Goal: Task Accomplishment & Management: Complete application form

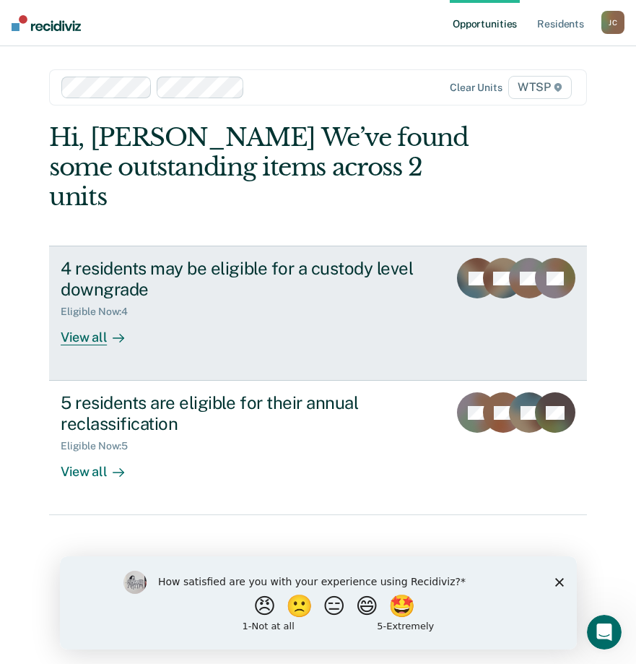
click at [91, 318] on div "View all" at bounding box center [101, 332] width 81 height 28
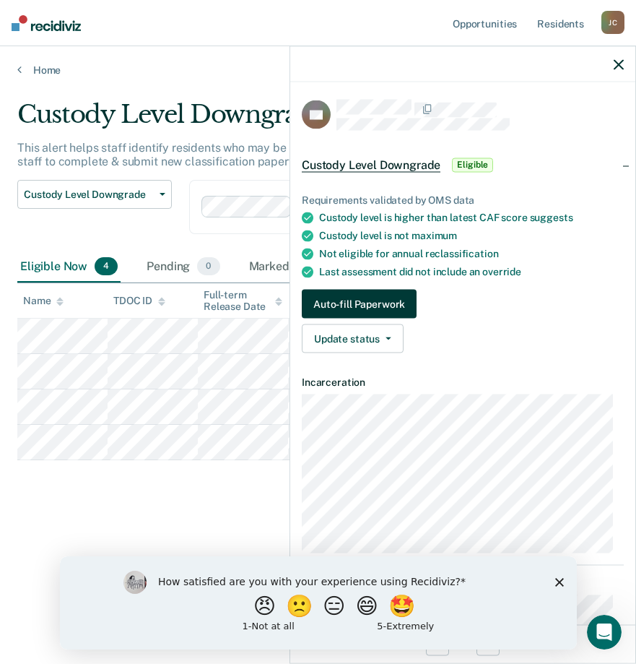
click at [400, 300] on button "Auto-fill Paperwork" at bounding box center [359, 304] width 115 height 29
click at [372, 301] on button "Auto-fill Paperwork" at bounding box center [359, 304] width 115 height 29
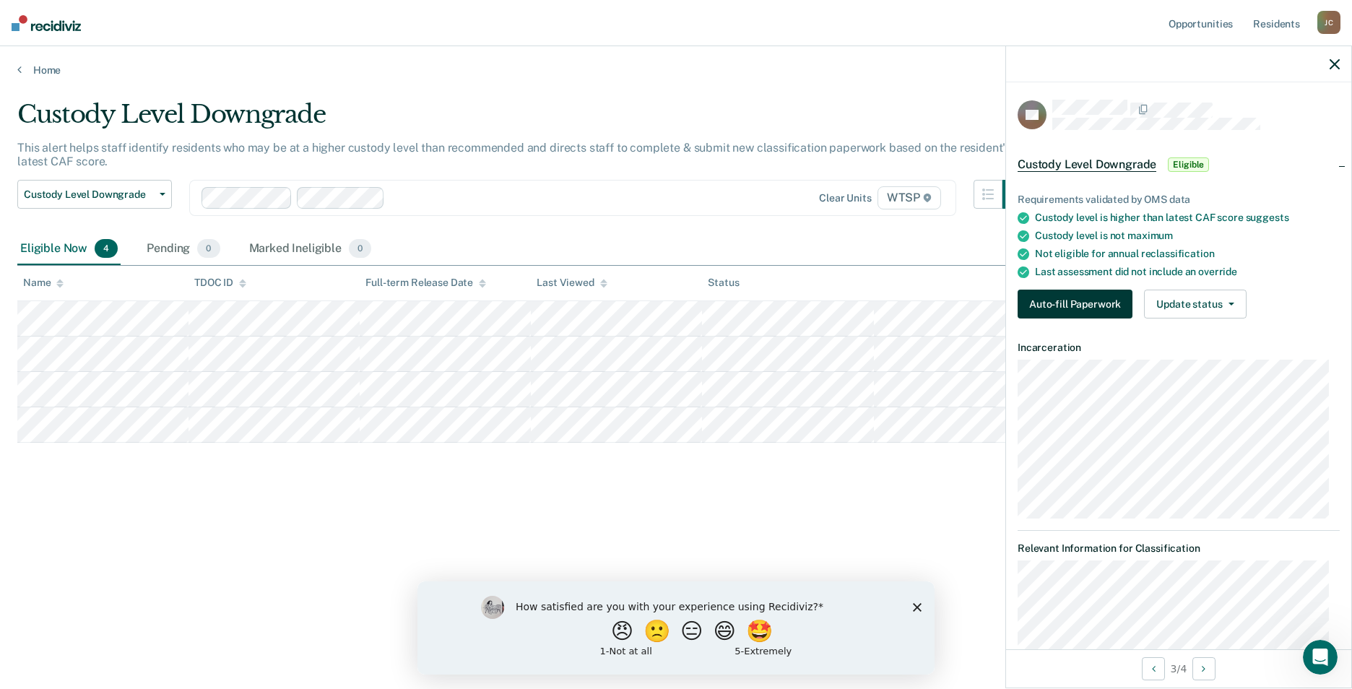
click at [636, 311] on button "Auto-fill Paperwork" at bounding box center [1075, 304] width 115 height 29
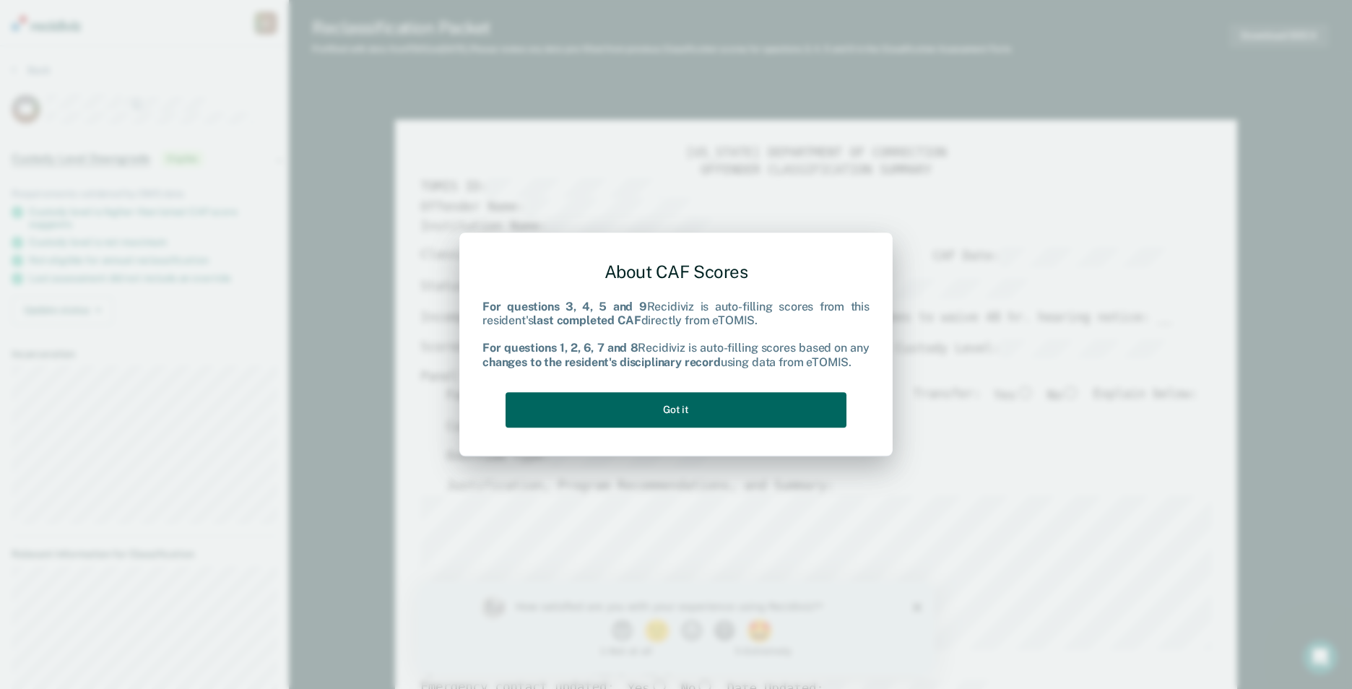
click at [636, 418] on button "Got it" at bounding box center [676, 409] width 341 height 35
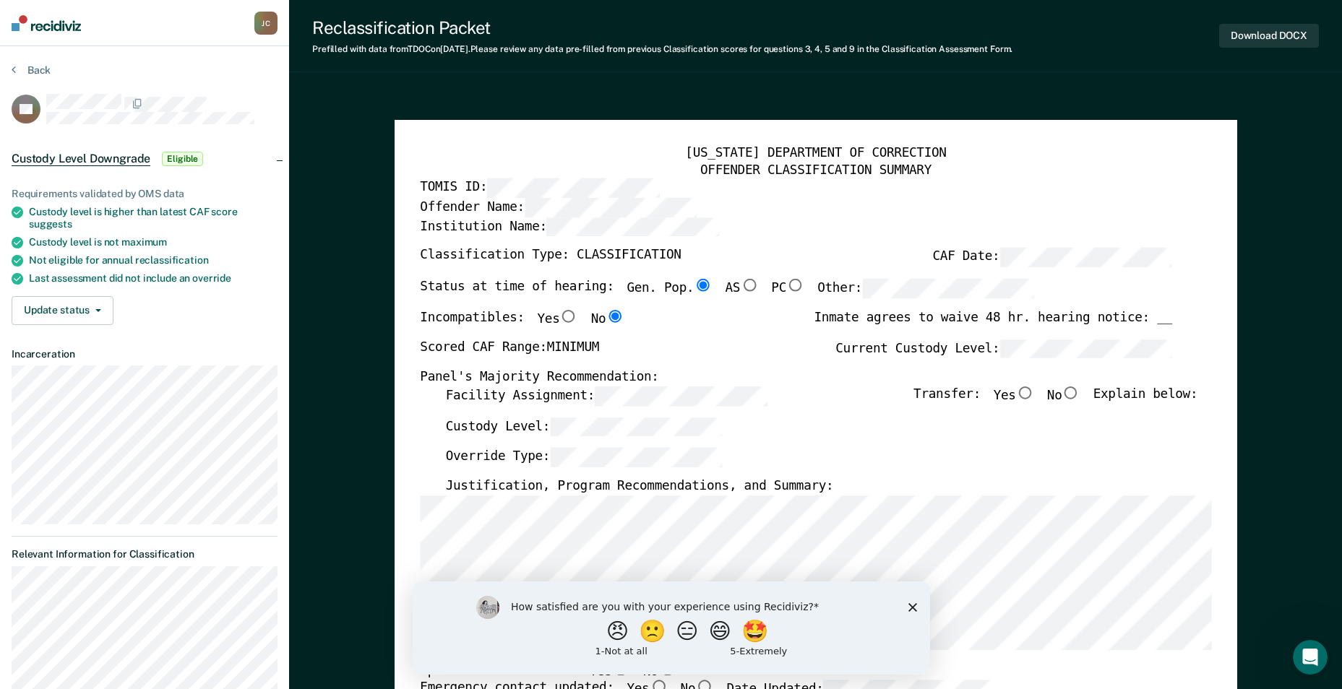
click at [636, 392] on input "No" at bounding box center [1070, 393] width 19 height 13
type textarea "x"
radio input "true"
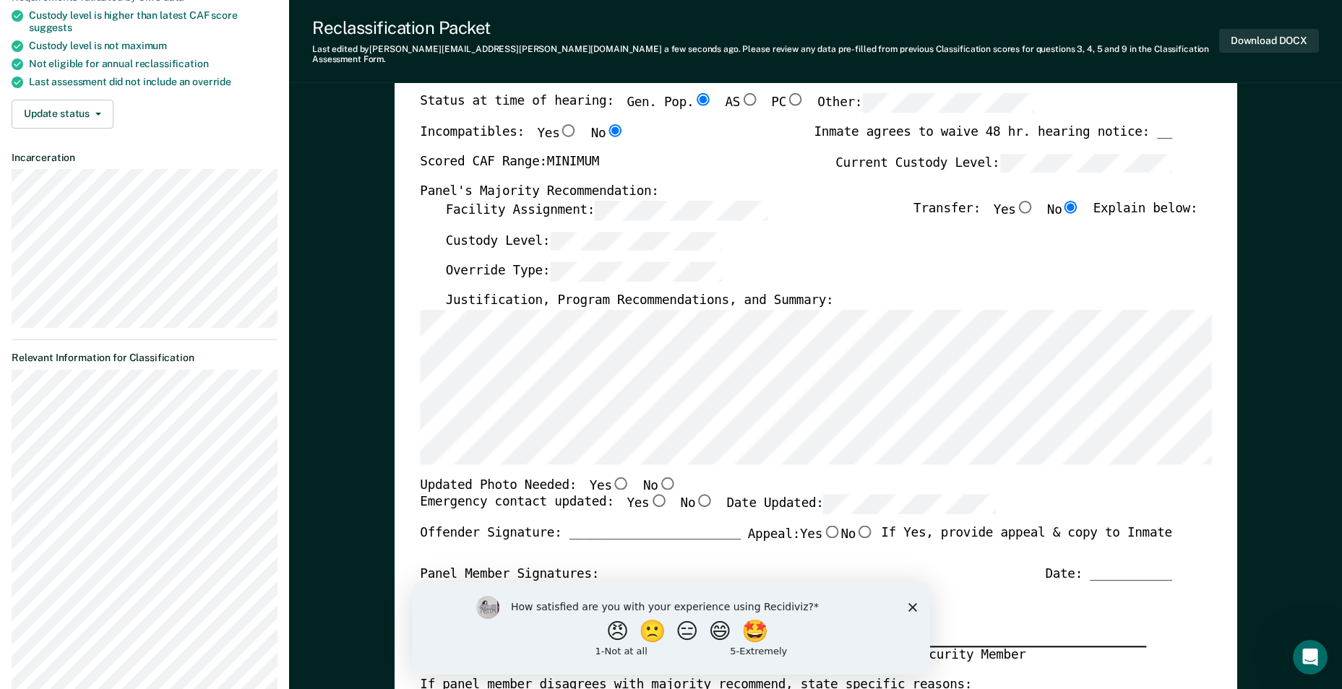
scroll to position [217, 0]
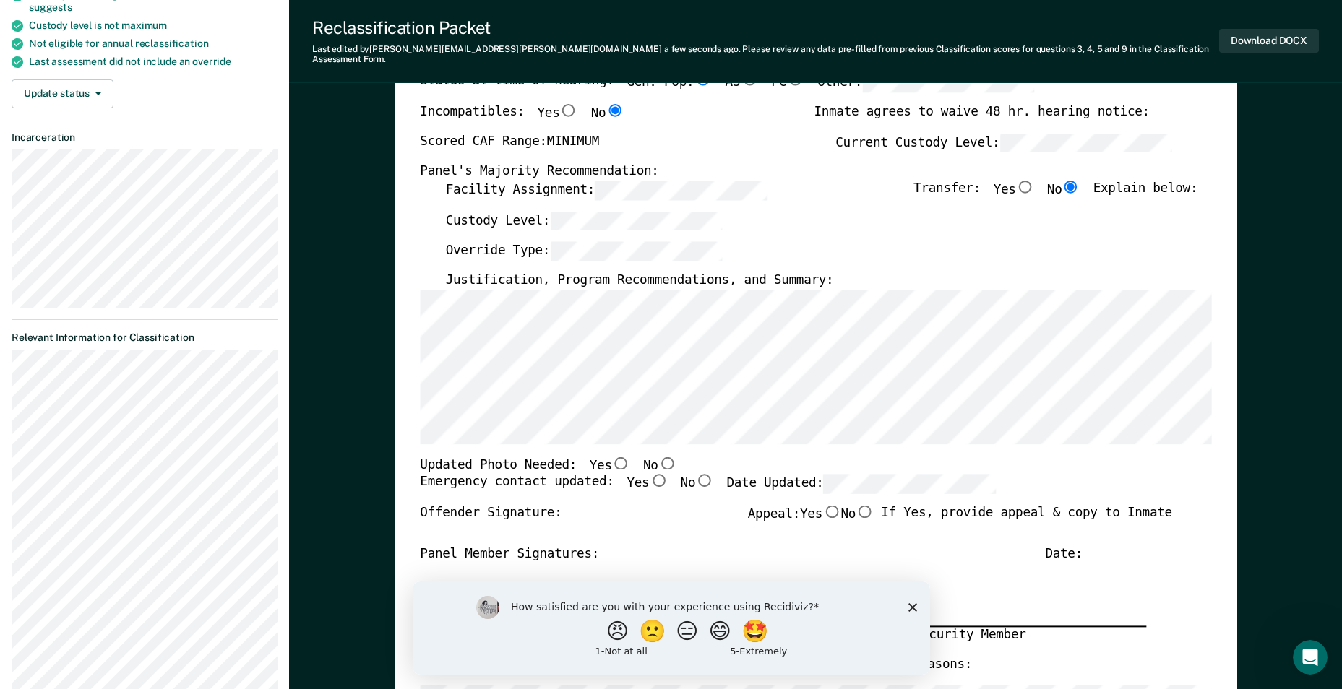
click at [636, 457] on input "No" at bounding box center [666, 463] width 19 height 13
type textarea "x"
radio input "true"
click at [636, 475] on input "Yes" at bounding box center [658, 481] width 19 height 13
type textarea "x"
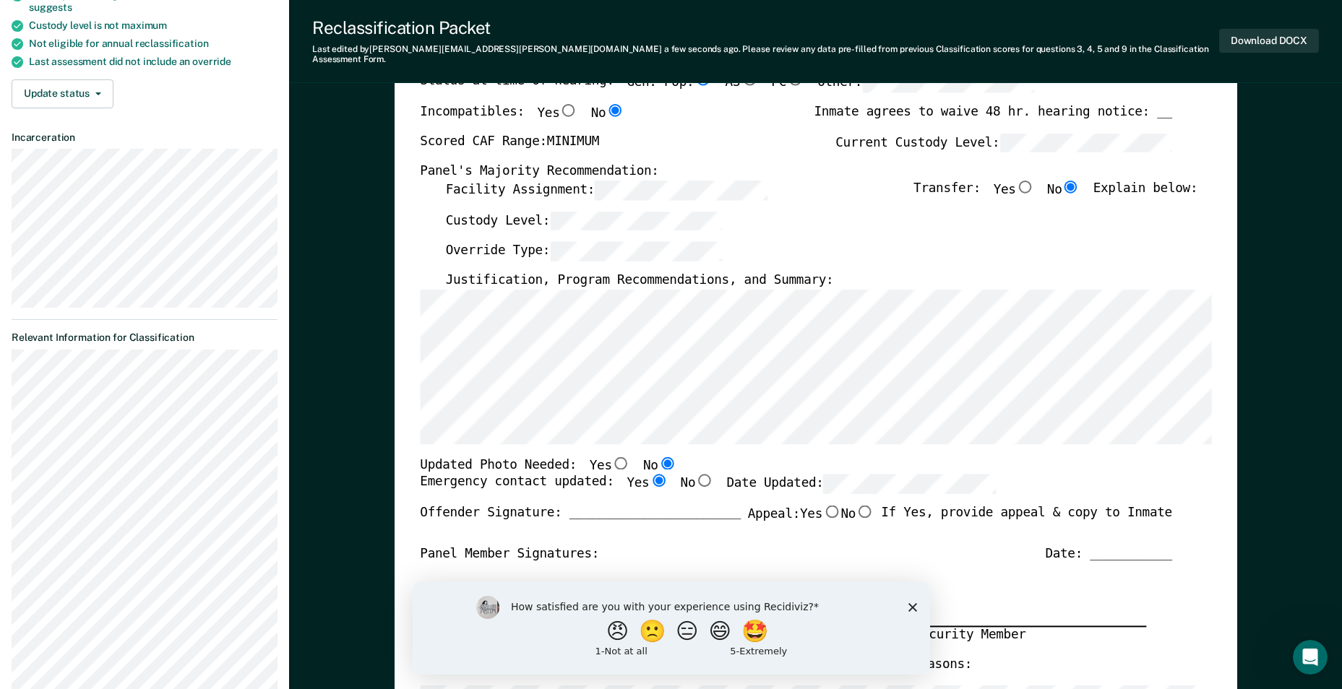
radio input "true"
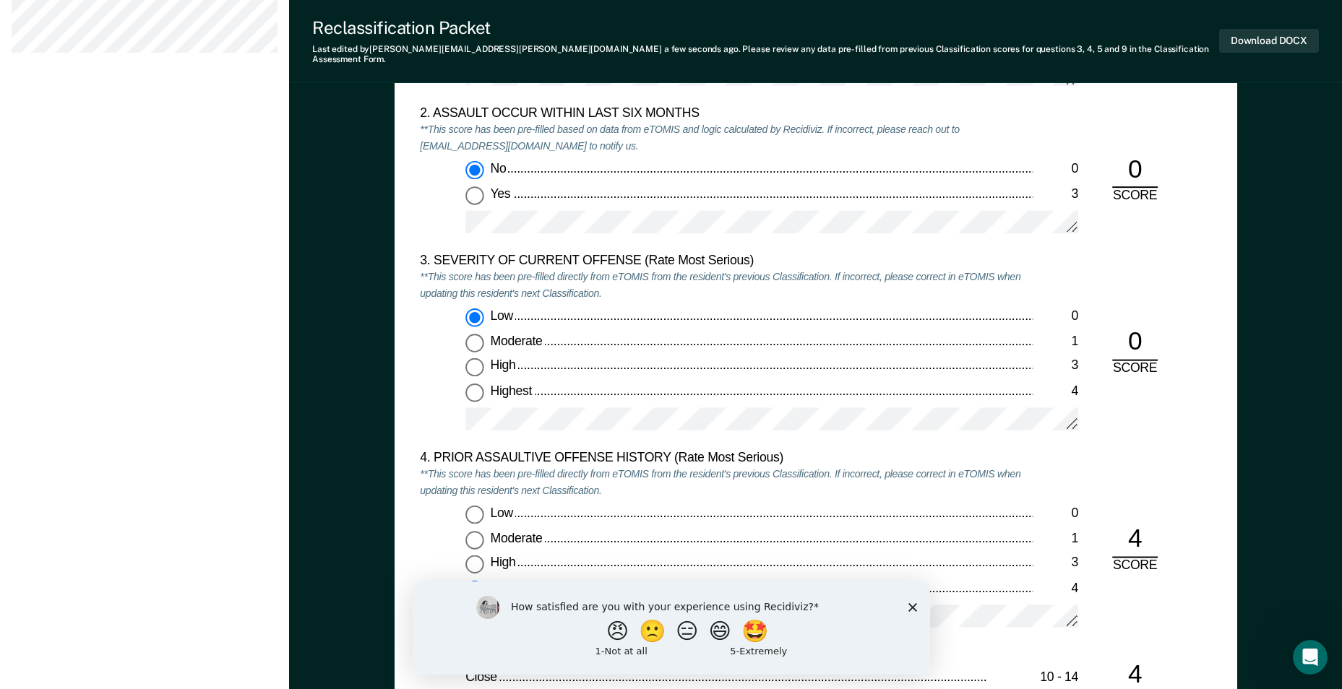
scroll to position [1589, 0]
click at [571, 394] on div "Low 0 Moderate 1 High 3 Highest 4" at bounding box center [726, 377] width 613 height 134
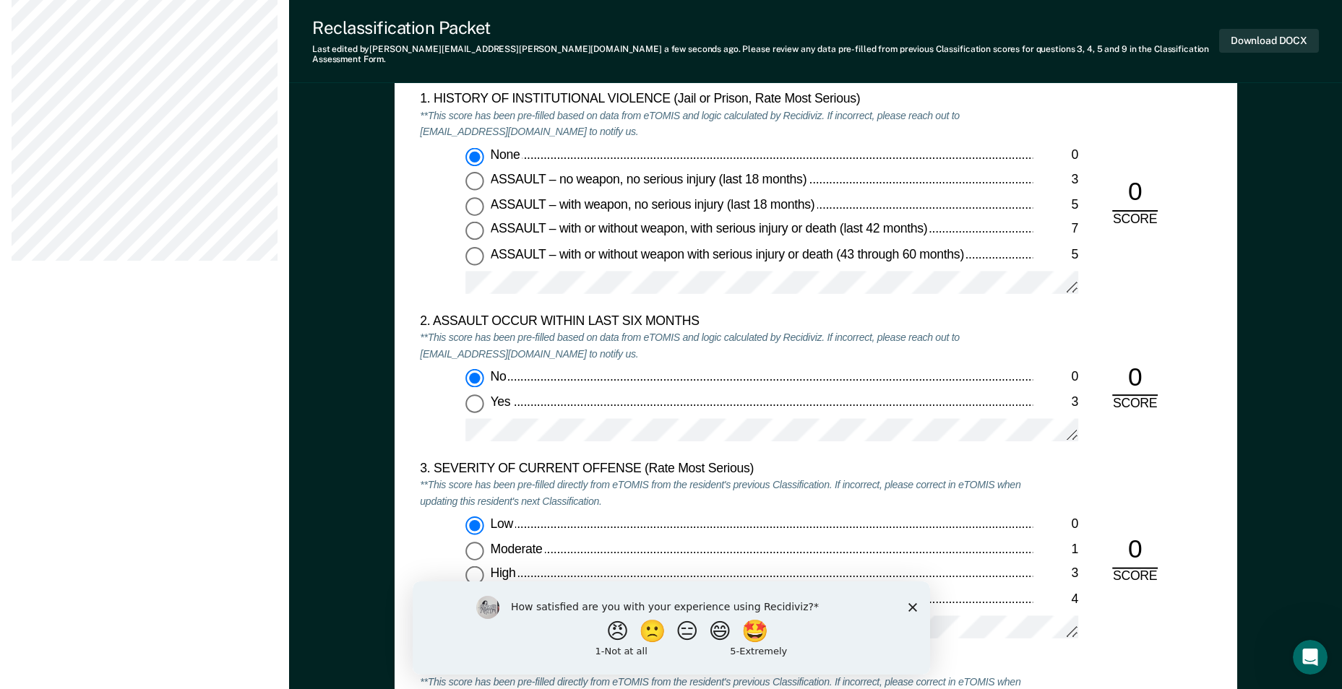
scroll to position [1318, 0]
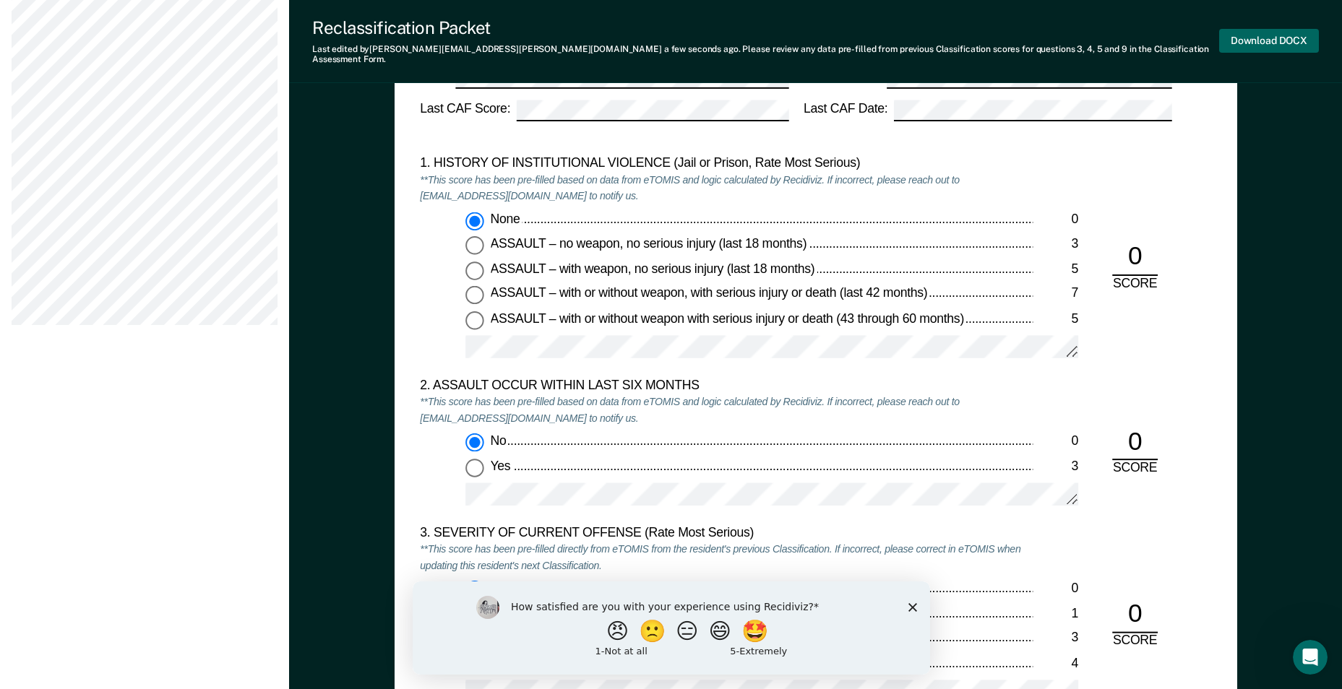
click at [636, 36] on button "Download DOCX" at bounding box center [1269, 41] width 100 height 24
type textarea "x"
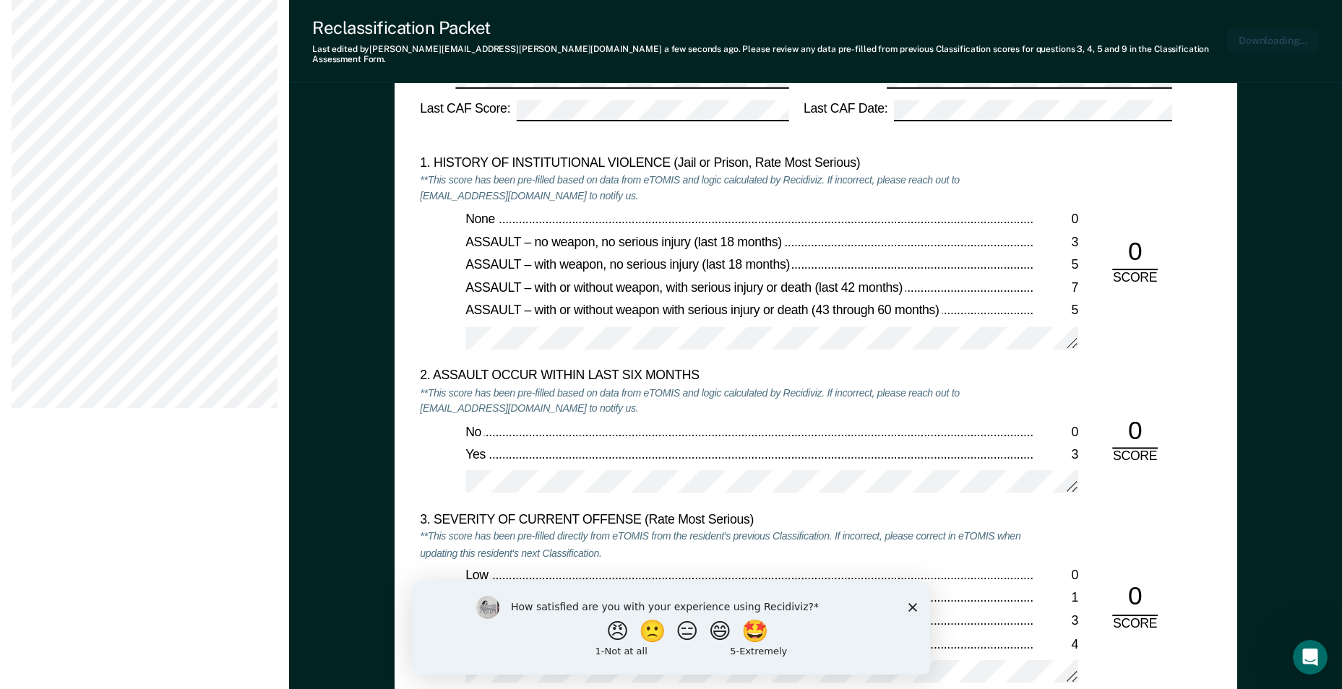
scroll to position [1389, 0]
